Goal: Obtain resource: Download file/media

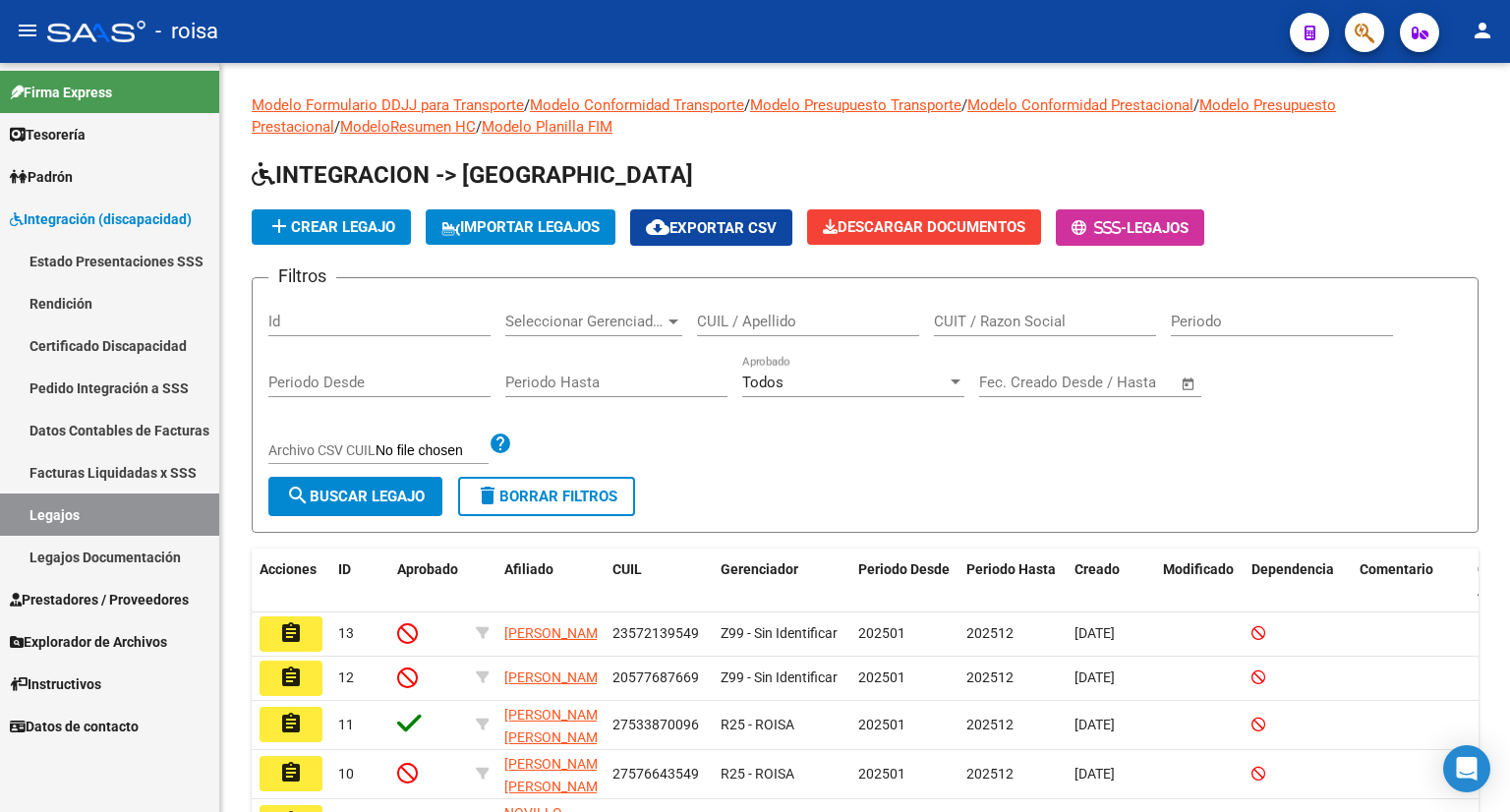
scroll to position [31, 0]
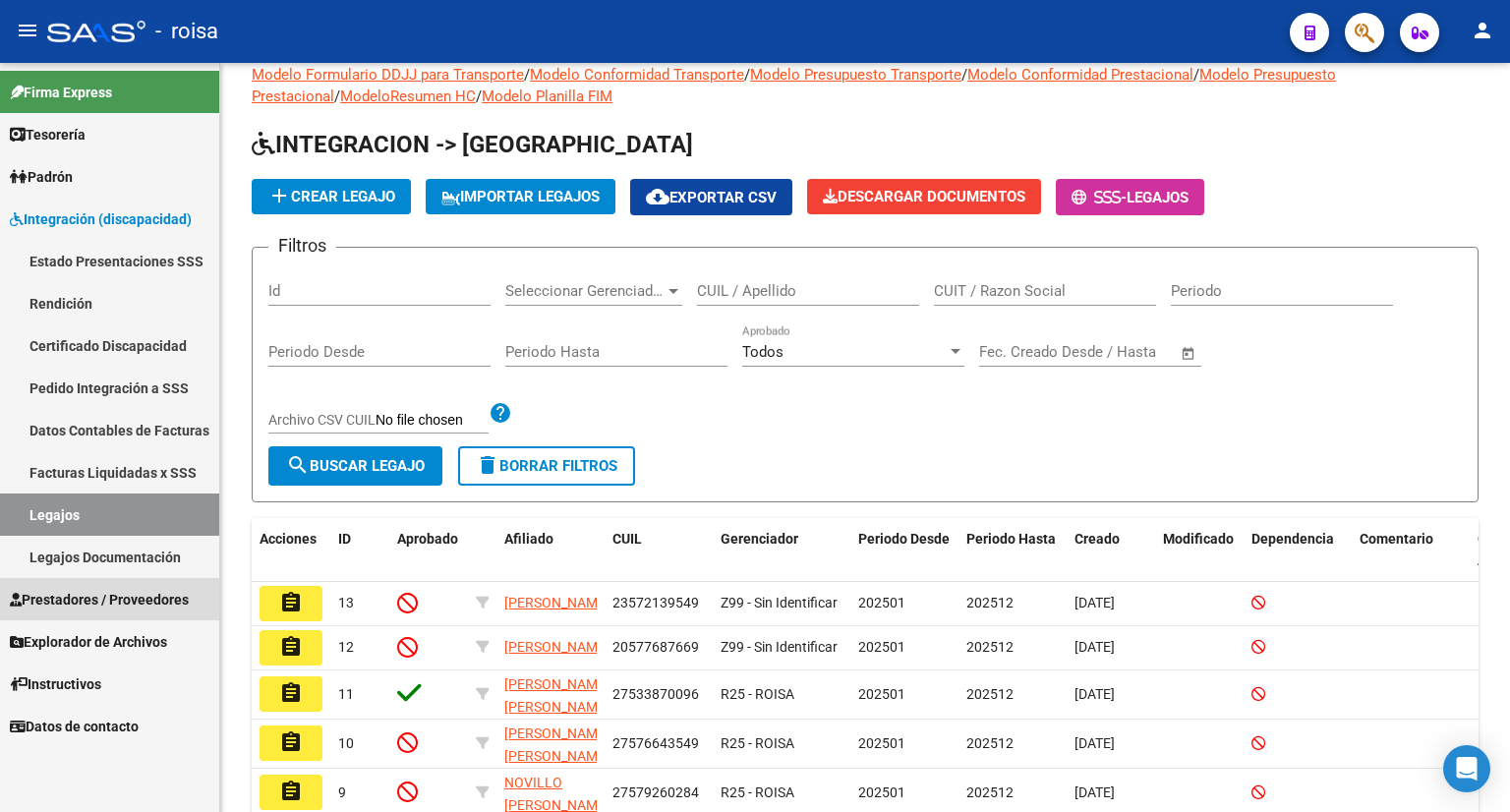
click at [147, 596] on span "Prestadores / Proveedores" at bounding box center [99, 599] width 178 height 22
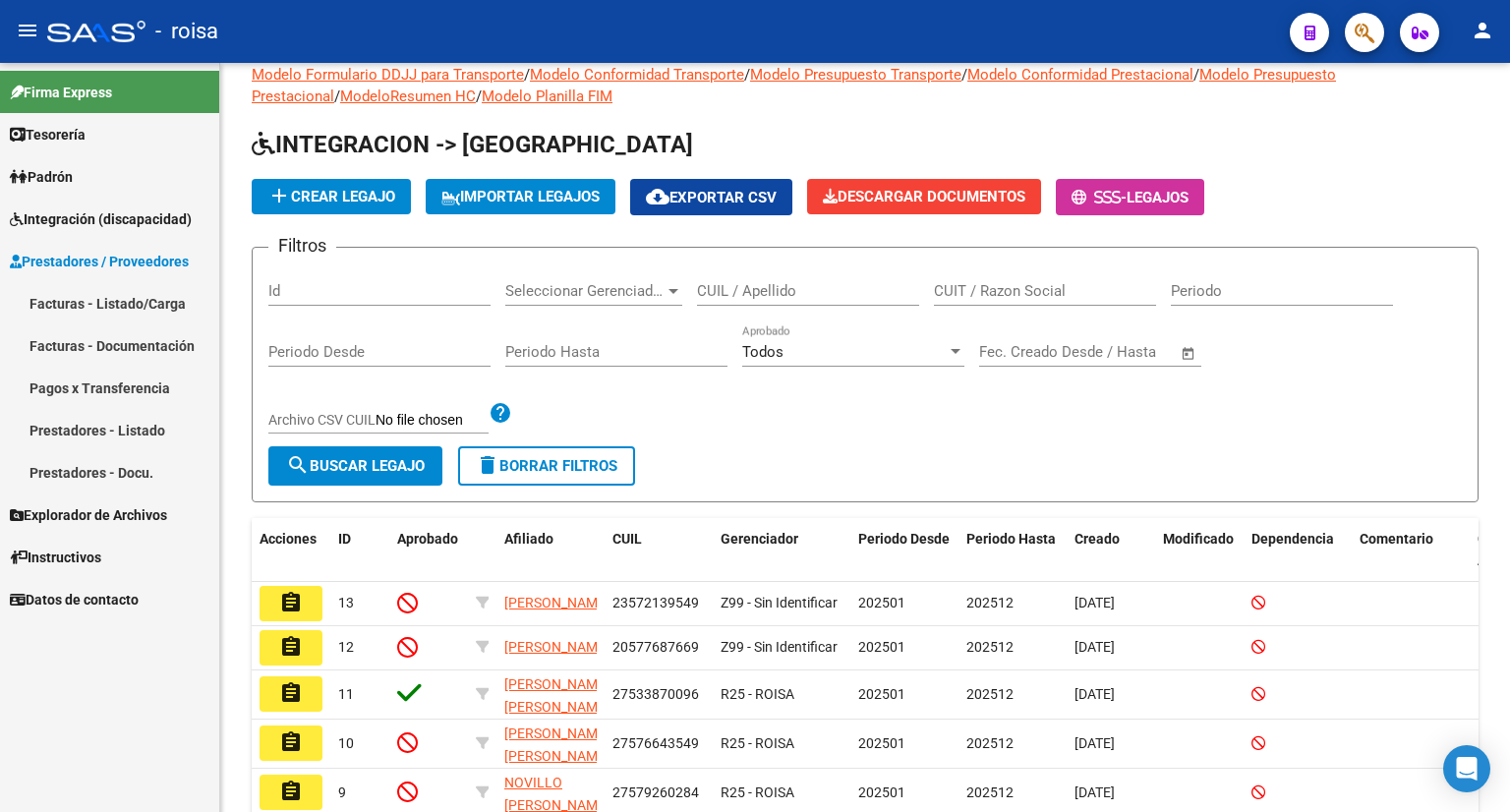
click at [138, 344] on link "Facturas - Documentación" at bounding box center [109, 345] width 219 height 42
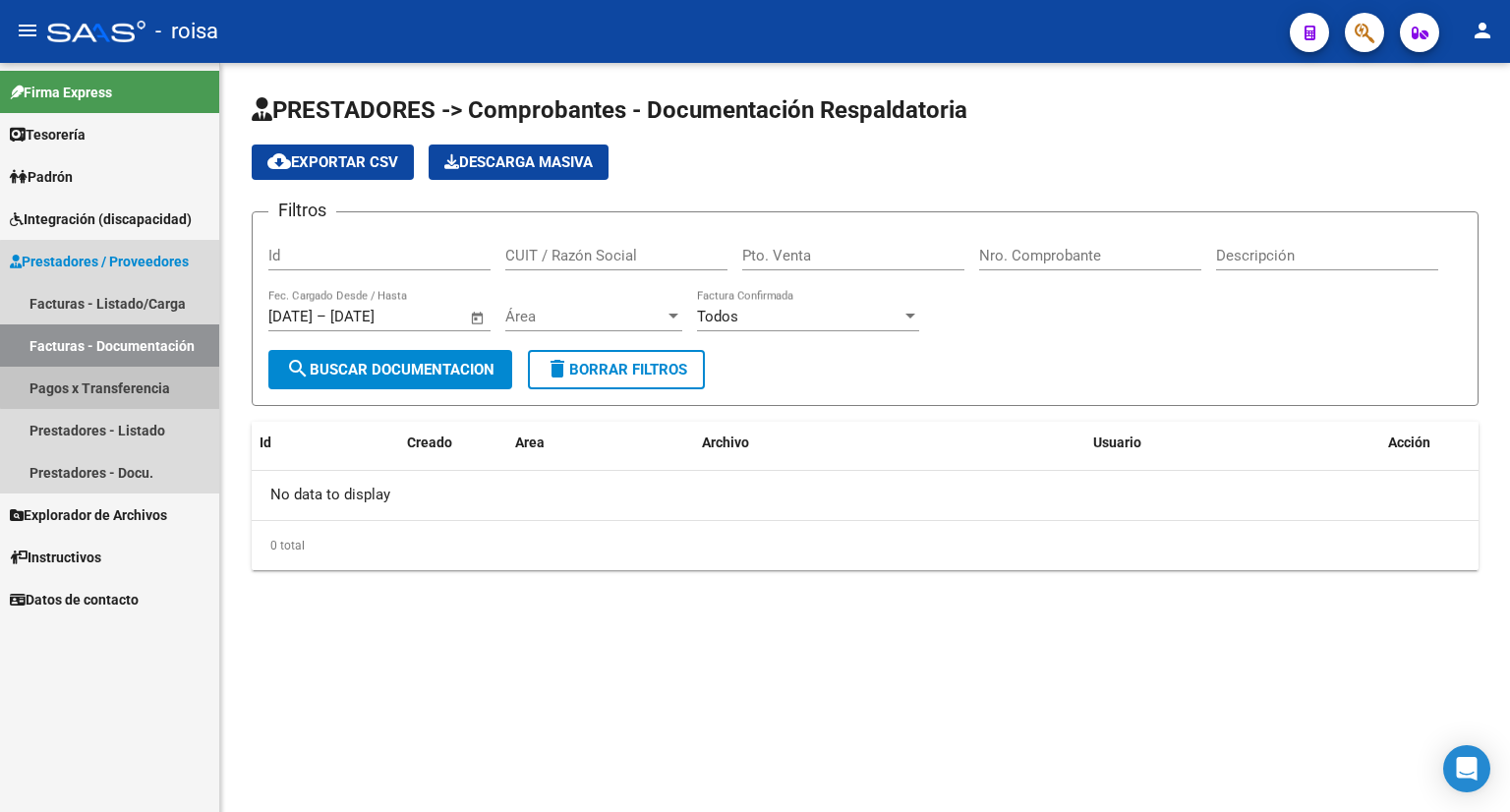
click at [118, 387] on link "Pagos x Transferencia" at bounding box center [109, 387] width 219 height 42
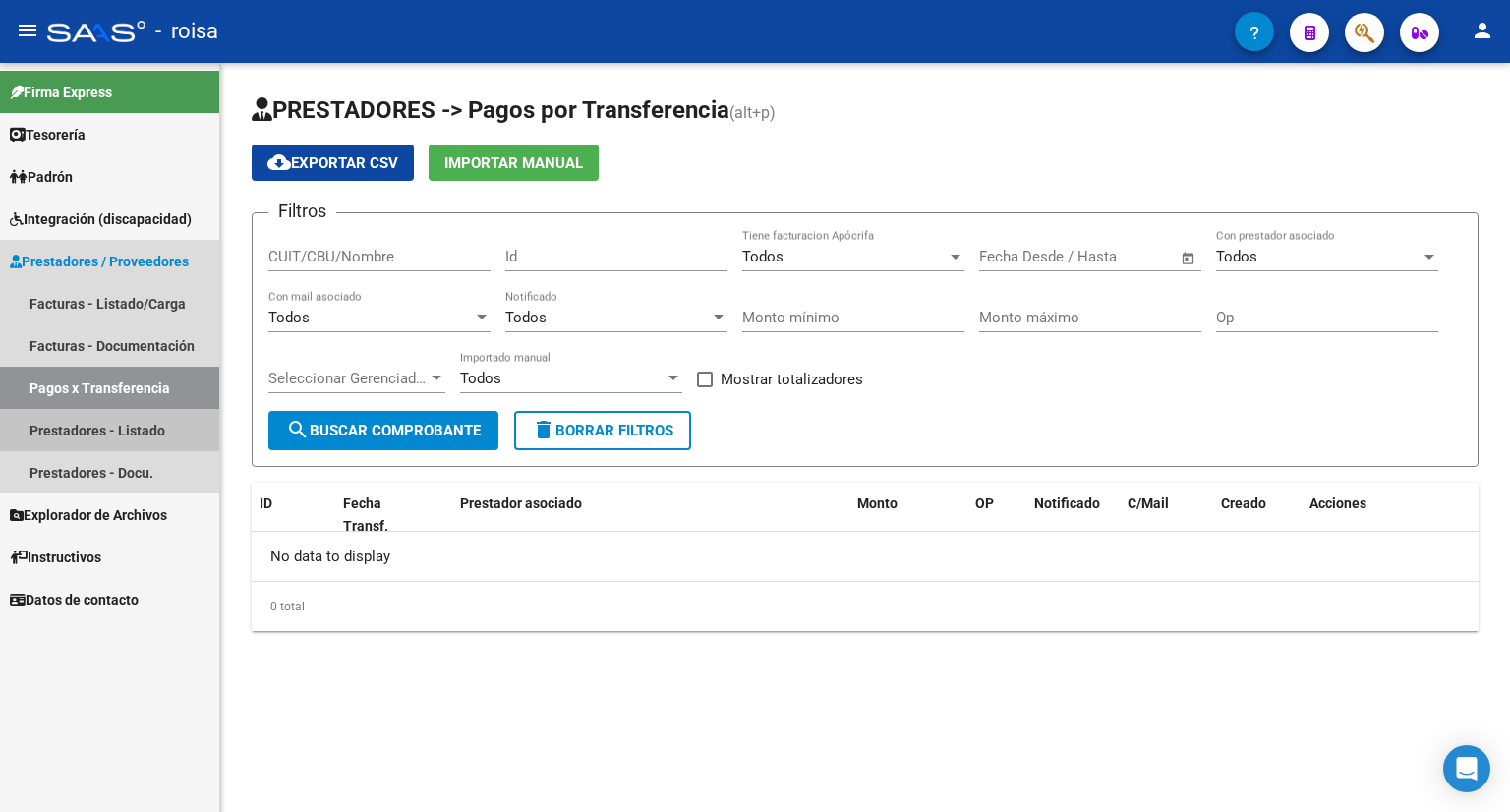
click at [120, 431] on link "Prestadores - Listado" at bounding box center [109, 430] width 219 height 42
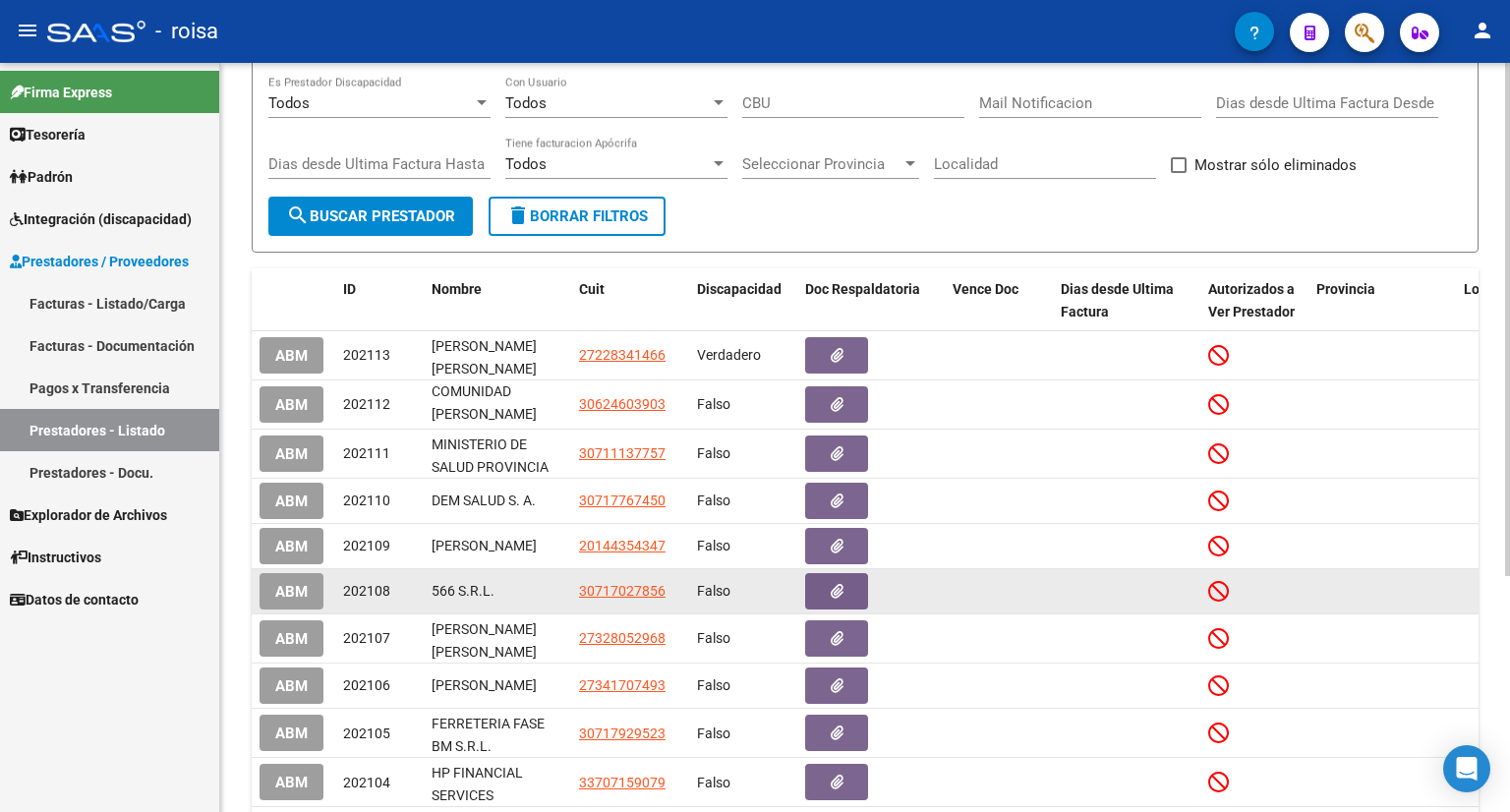
scroll to position [344, 0]
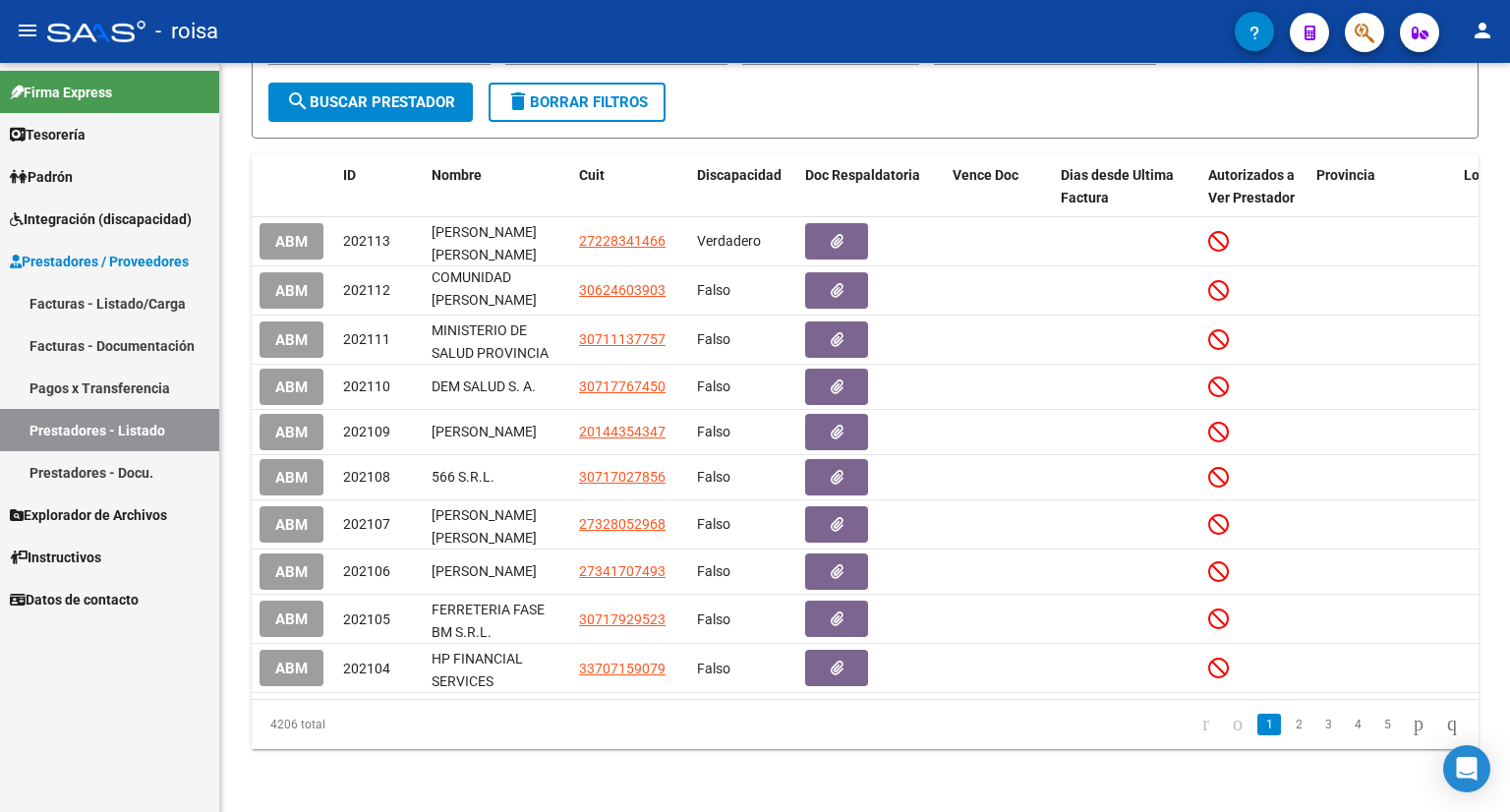
click at [92, 468] on link "Prestadores - Docu." at bounding box center [109, 472] width 219 height 42
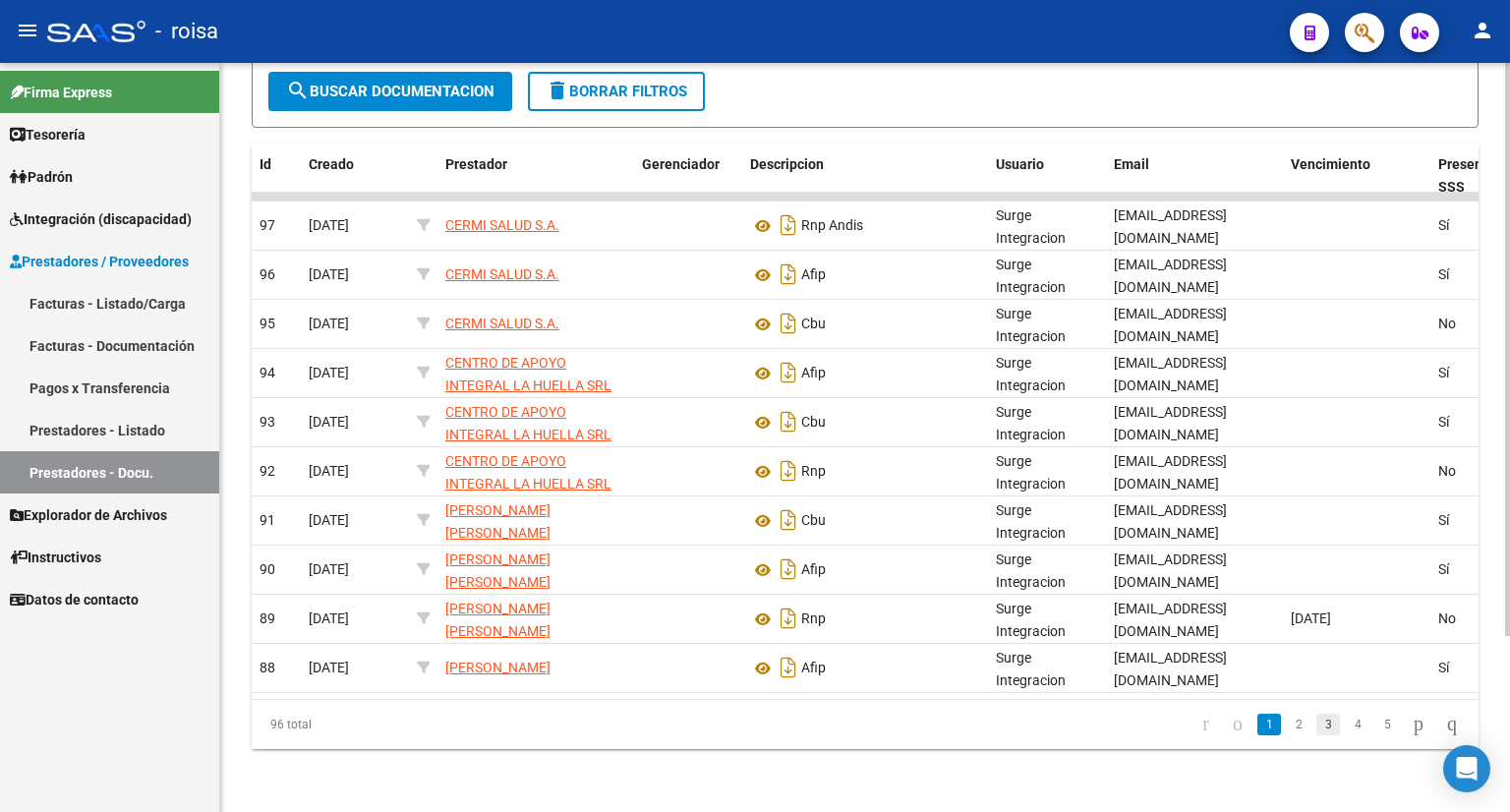
click at [1316, 726] on link "3" at bounding box center [1328, 724] width 24 height 22
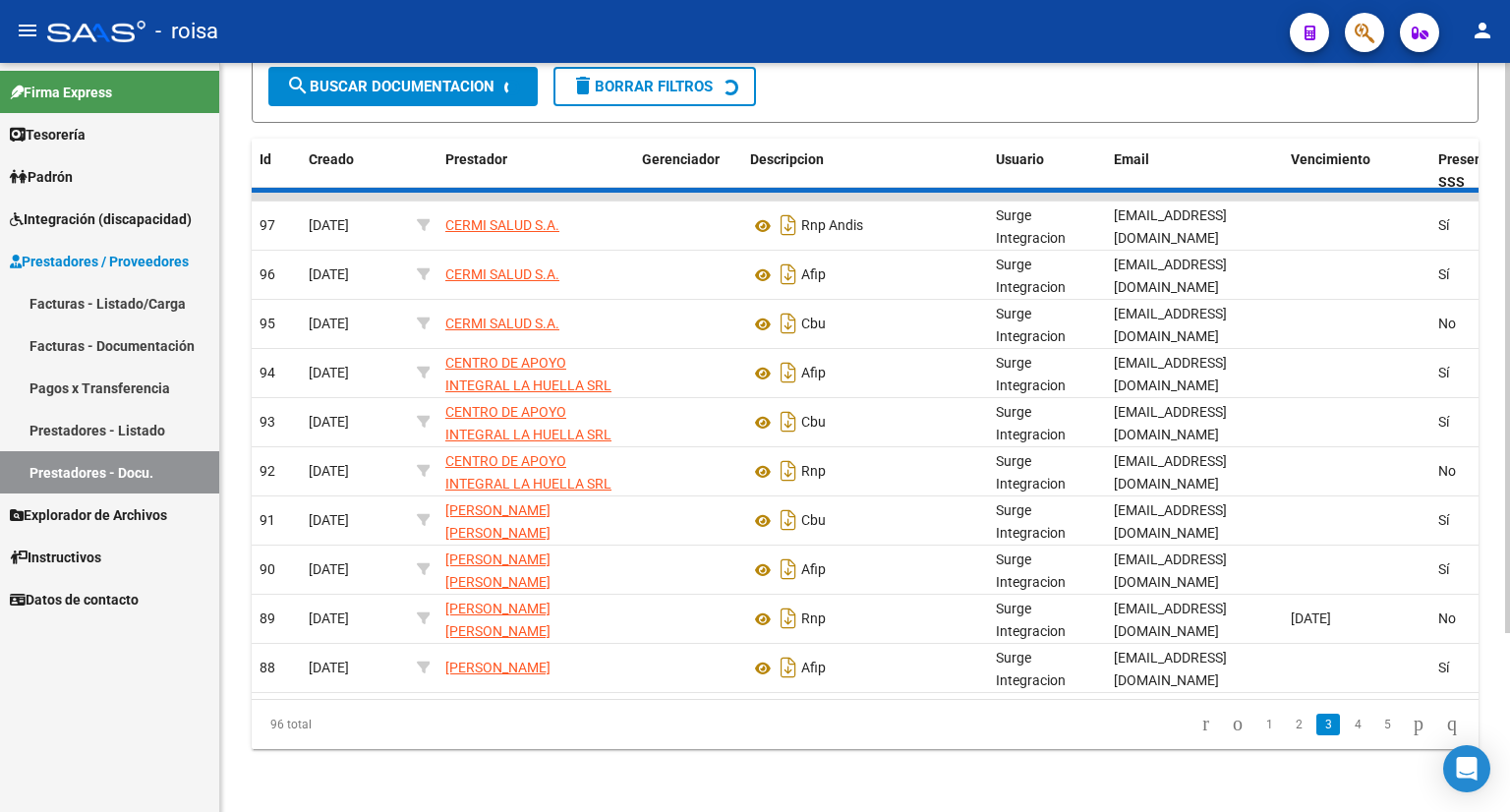
scroll to position [229, 0]
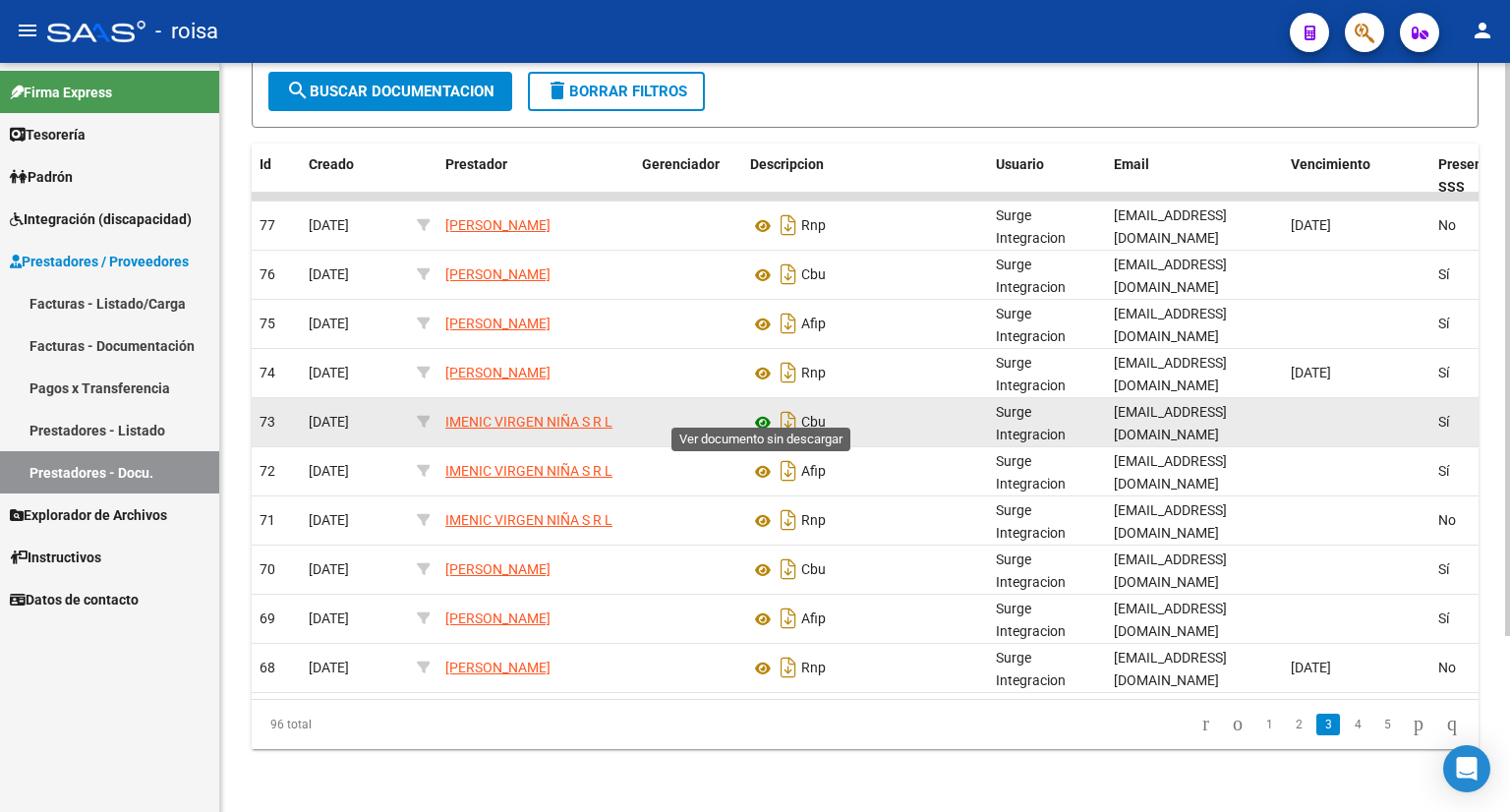
click at [765, 411] on icon at bounding box center [763, 423] width 26 height 24
